Goal: Task Accomplishment & Management: Use online tool/utility

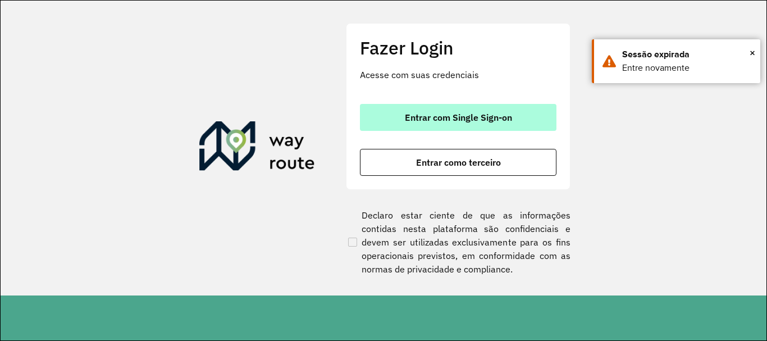
click at [449, 117] on span "Entrar com Single Sign-on" at bounding box center [458, 117] width 107 height 9
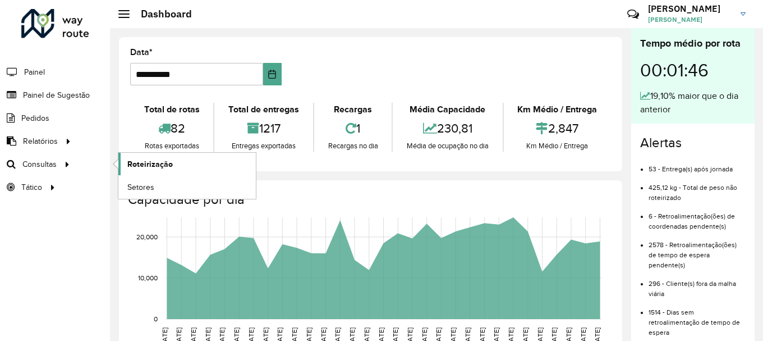
click at [135, 162] on span "Roteirização" at bounding box center [149, 164] width 45 height 12
click at [135, 187] on span "Setores" at bounding box center [140, 187] width 27 height 12
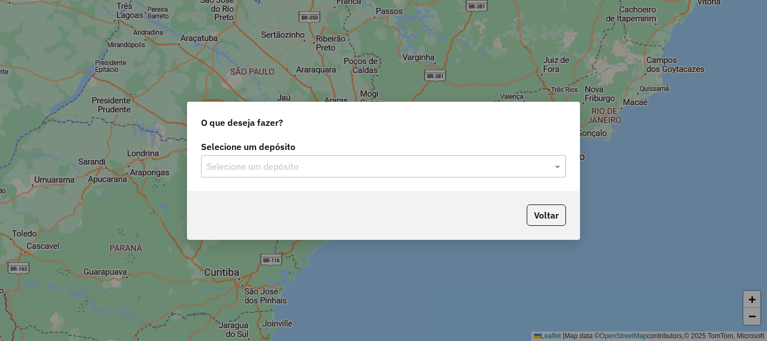
click at [287, 168] on input "text" at bounding box center [372, 166] width 331 height 13
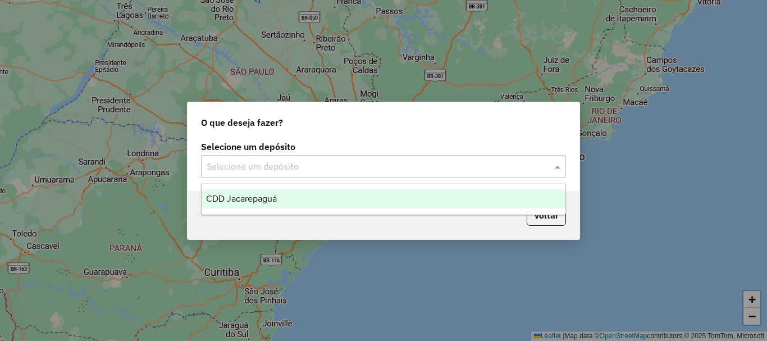
click at [265, 200] on span "CDD Jacarepaguá" at bounding box center [241, 199] width 71 height 10
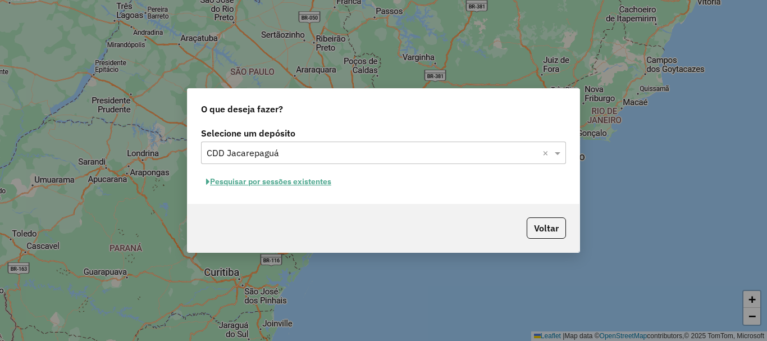
click at [263, 179] on button "Pesquisar por sessões existentes" at bounding box center [268, 181] width 135 height 17
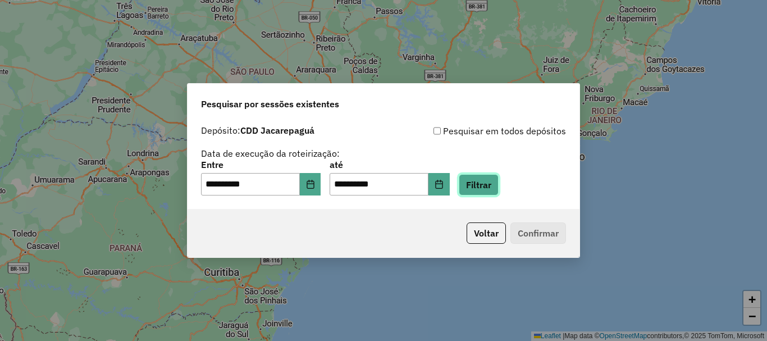
click at [497, 183] on button "Filtrar" at bounding box center [478, 184] width 40 height 21
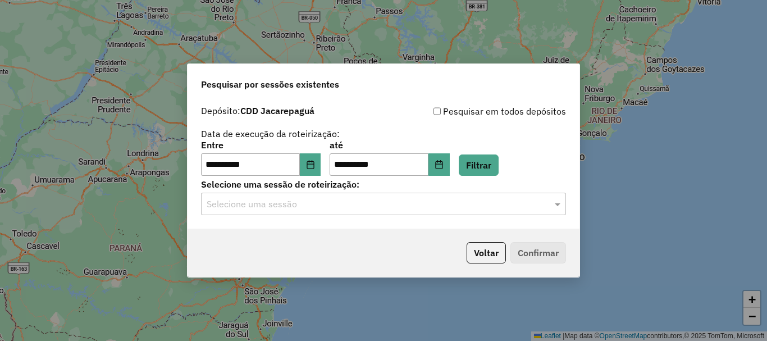
click at [398, 201] on input "text" at bounding box center [372, 204] width 331 height 13
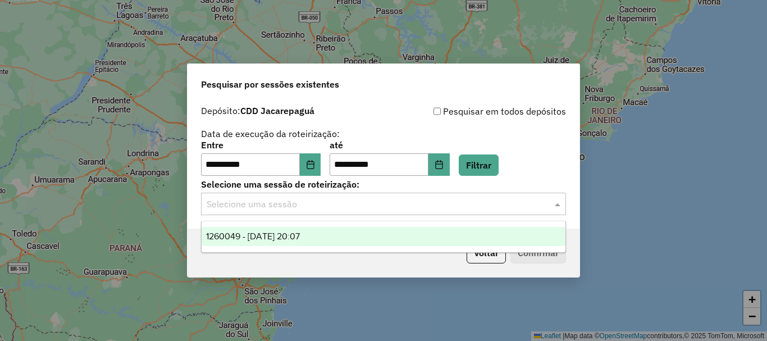
click at [267, 233] on span "1260049 - 05/09/2025 20:07" at bounding box center [253, 236] width 94 height 10
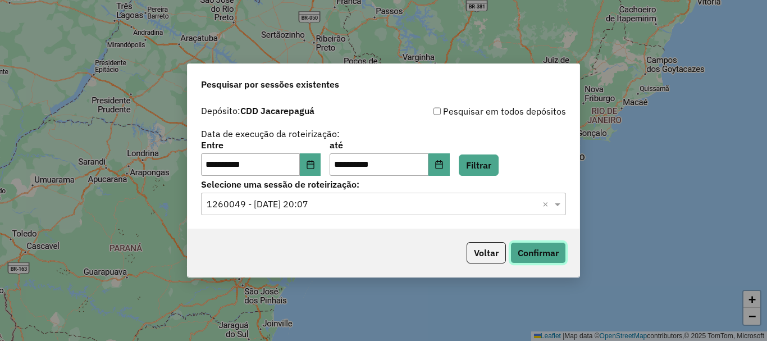
click at [538, 255] on button "Confirmar" at bounding box center [538, 252] width 56 height 21
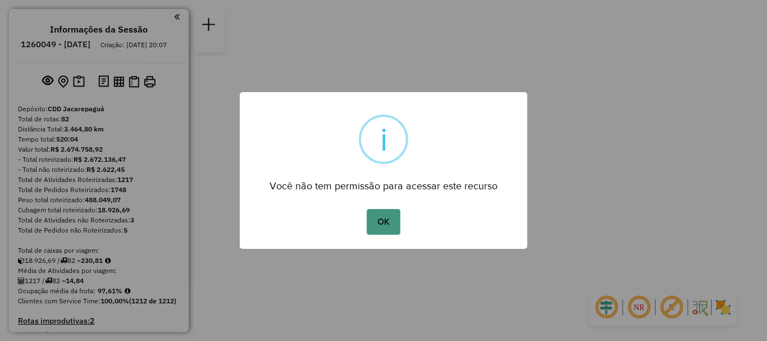
click at [396, 221] on button "OK" at bounding box center [382, 222] width 33 height 26
